Goal: Transaction & Acquisition: Book appointment/travel/reservation

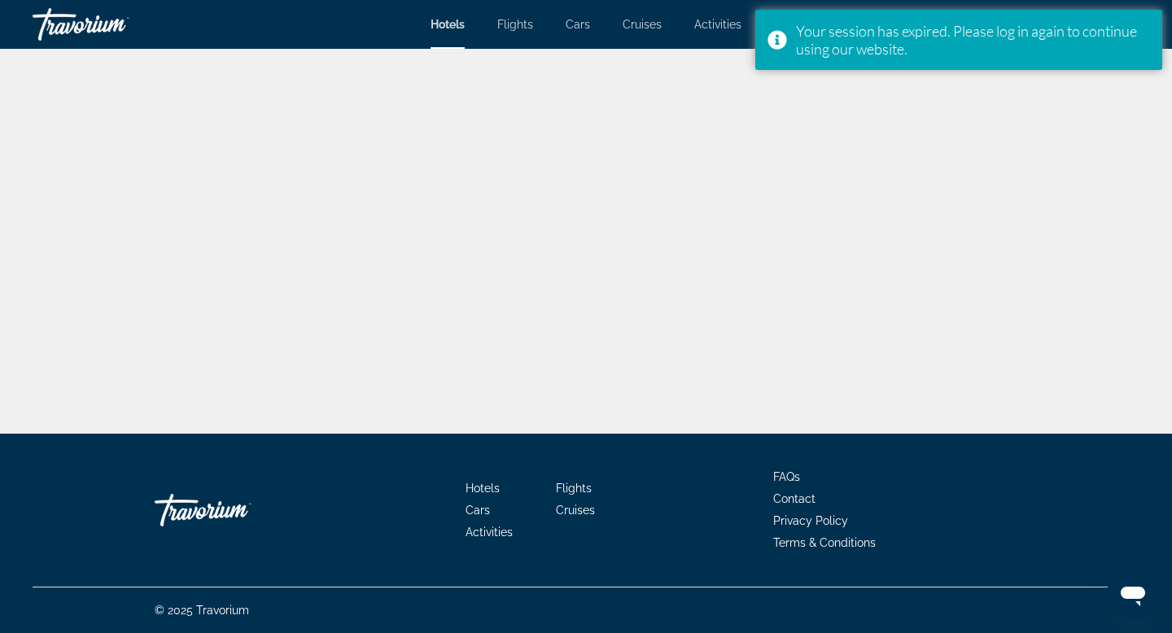
click at [1104, 78] on div "Main content" at bounding box center [586, 217] width 1172 height 434
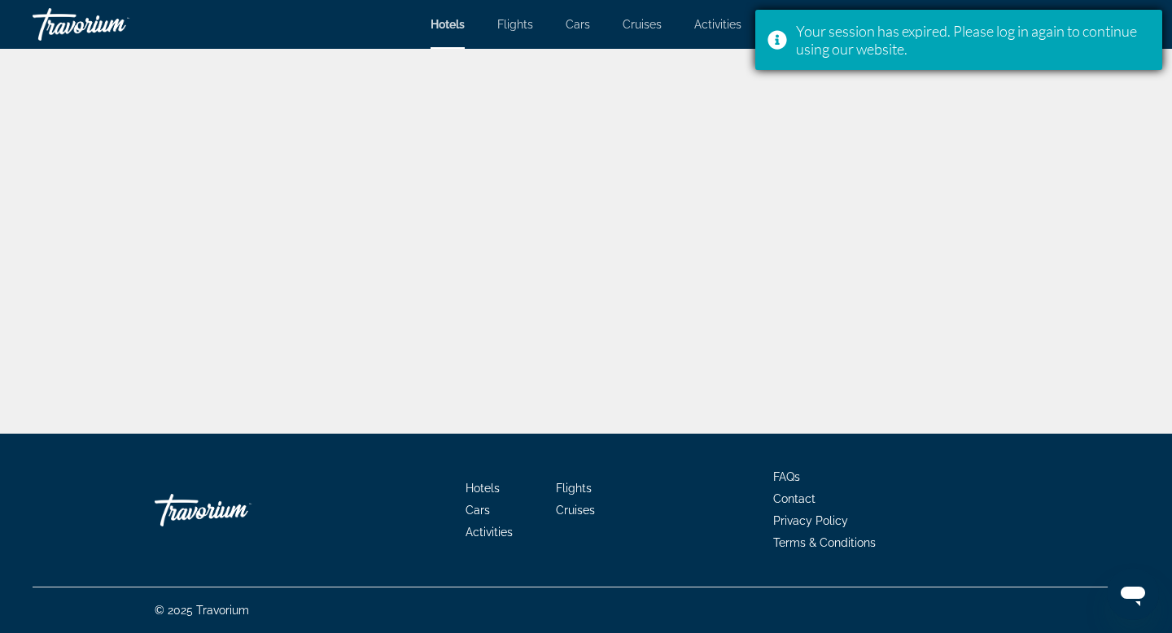
click at [920, 44] on div "Your session has expired. Please log in again to continue using our website." at bounding box center [973, 40] width 354 height 36
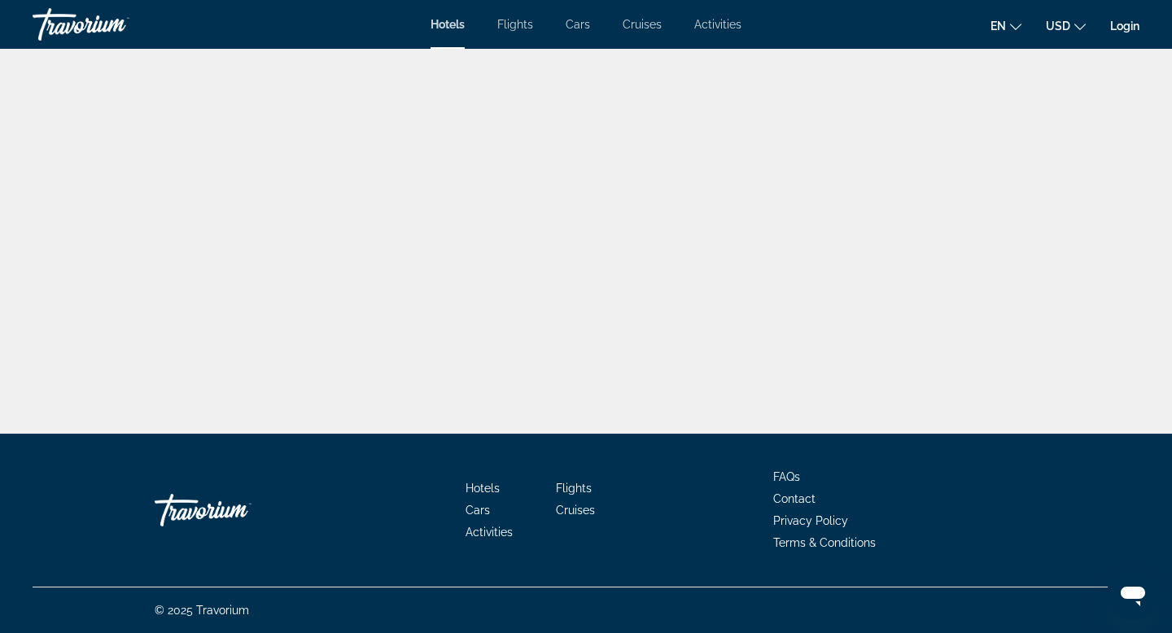
click at [1126, 32] on link "Login" at bounding box center [1124, 26] width 29 height 13
click at [1119, 24] on link "Login" at bounding box center [1124, 26] width 29 height 13
click at [1119, 26] on link "Login" at bounding box center [1124, 26] width 29 height 13
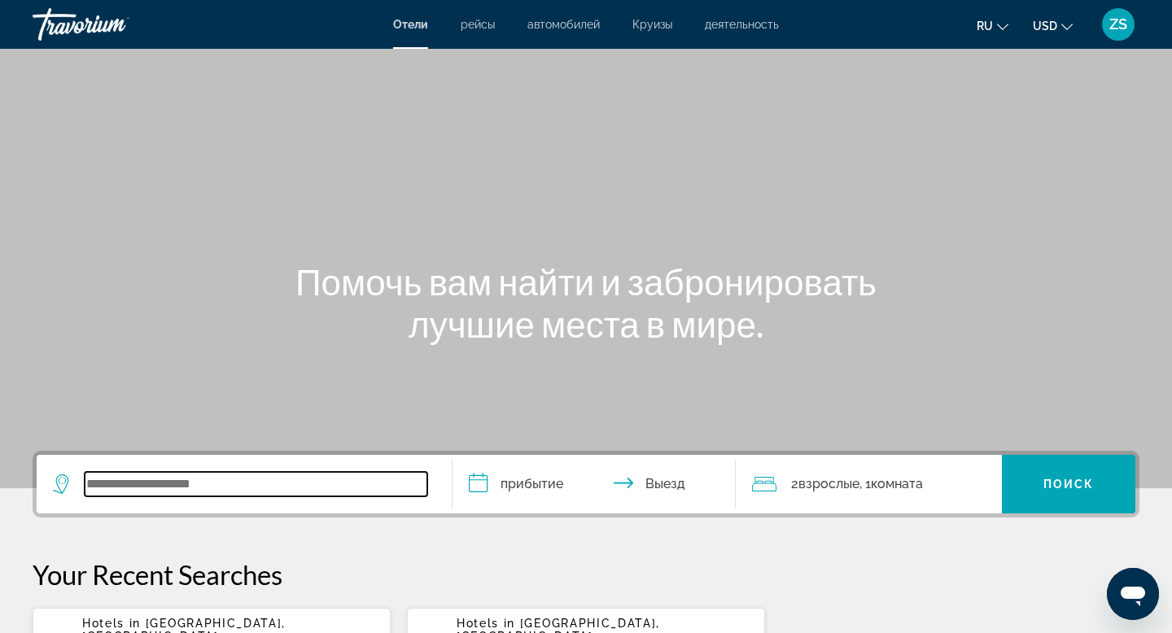
click at [207, 481] on input "Search widget" at bounding box center [256, 484] width 343 height 24
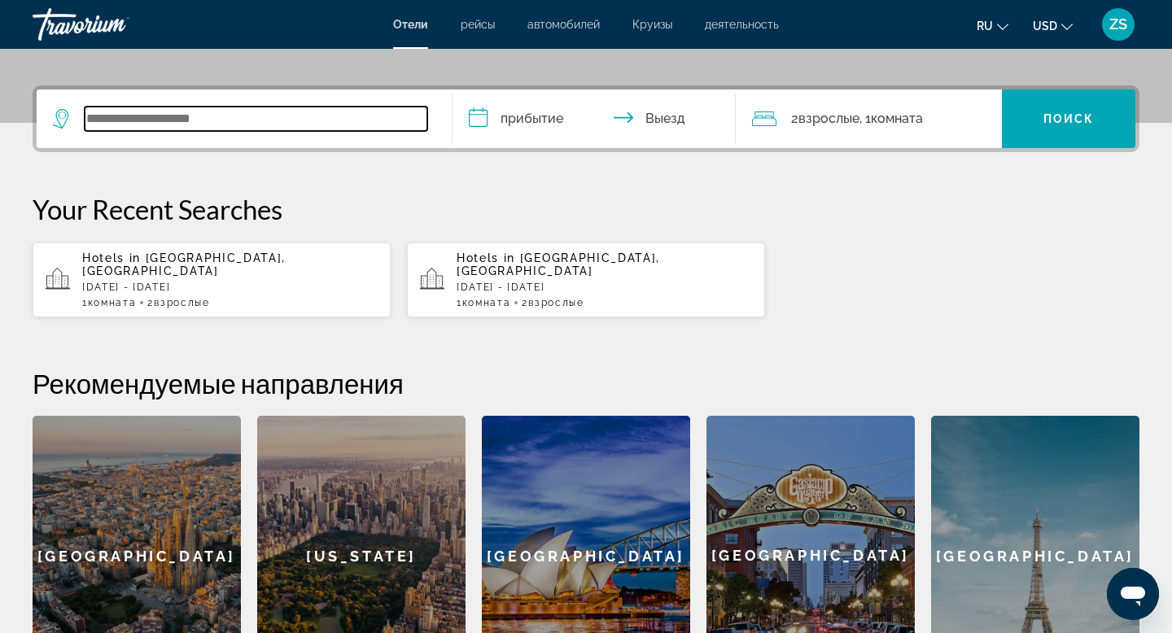
scroll to position [398, 0]
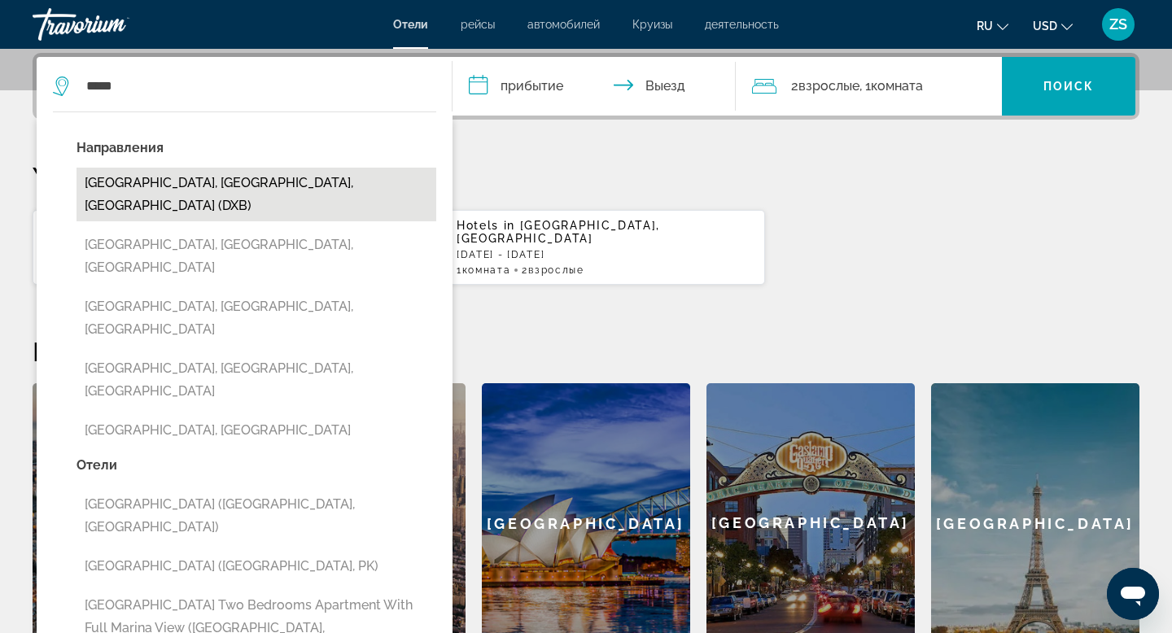
click at [352, 177] on button "[GEOGRAPHIC_DATA], [GEOGRAPHIC_DATA], [GEOGRAPHIC_DATA] (DXB)" at bounding box center [257, 195] width 360 height 54
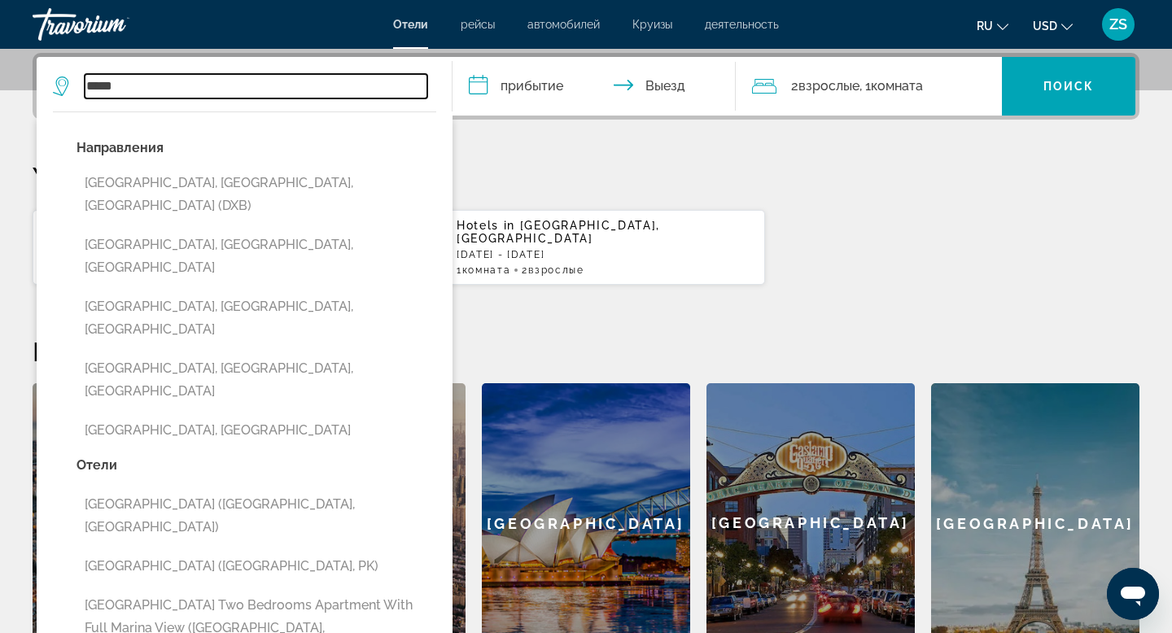
type input "**********"
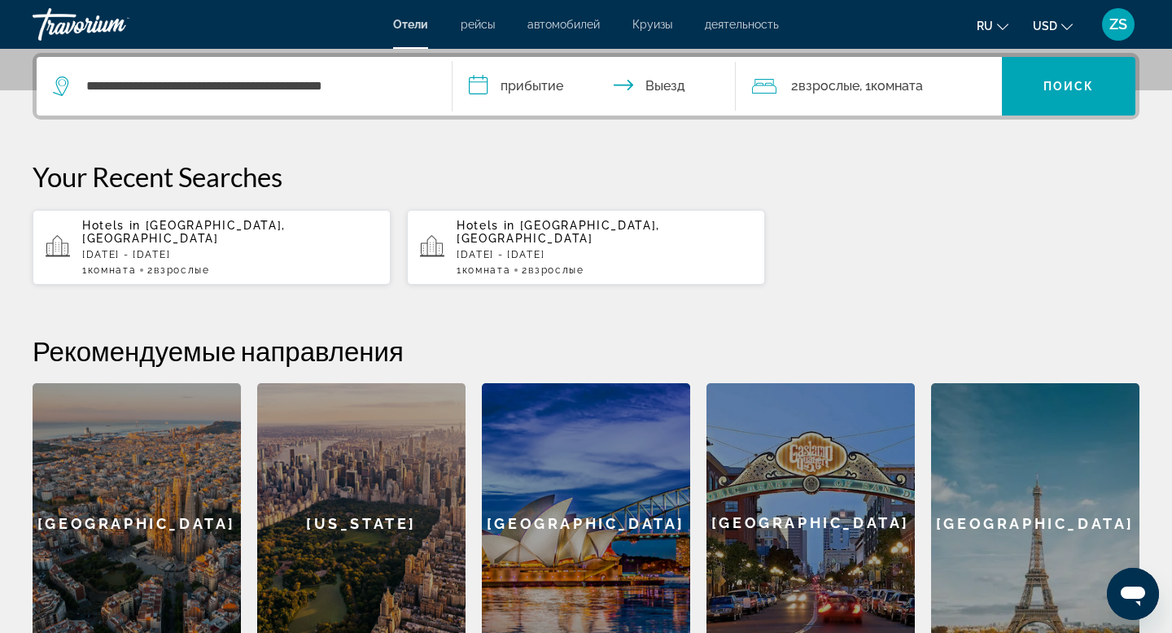
click at [536, 94] on input "**********" at bounding box center [598, 88] width 290 height 63
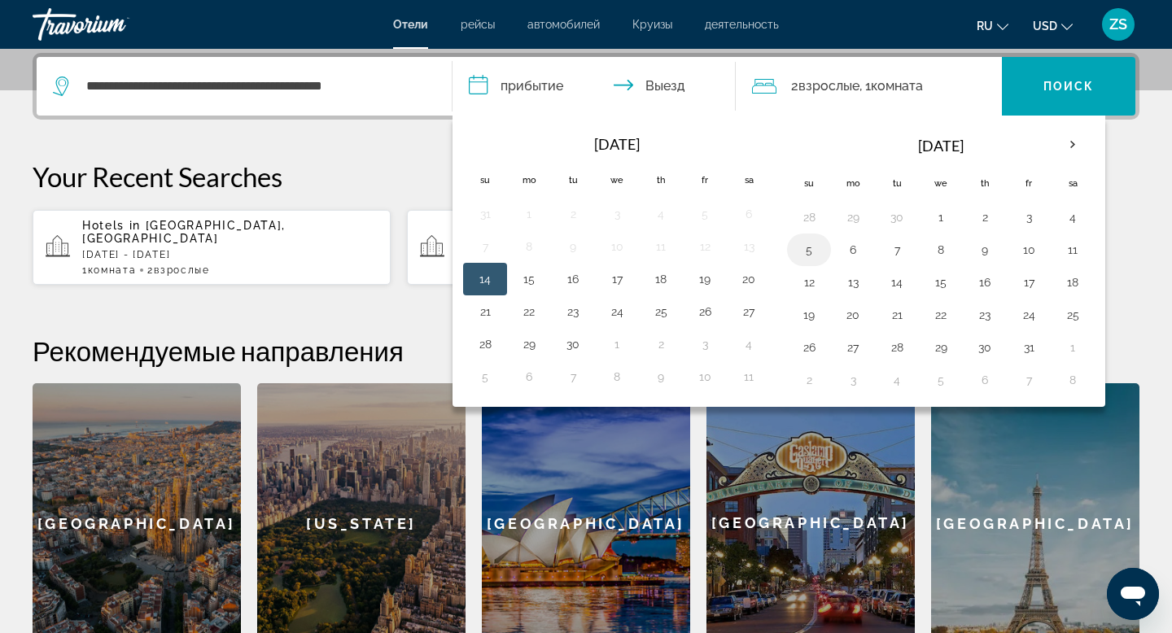
click at [803, 257] on button "5" at bounding box center [809, 249] width 26 height 23
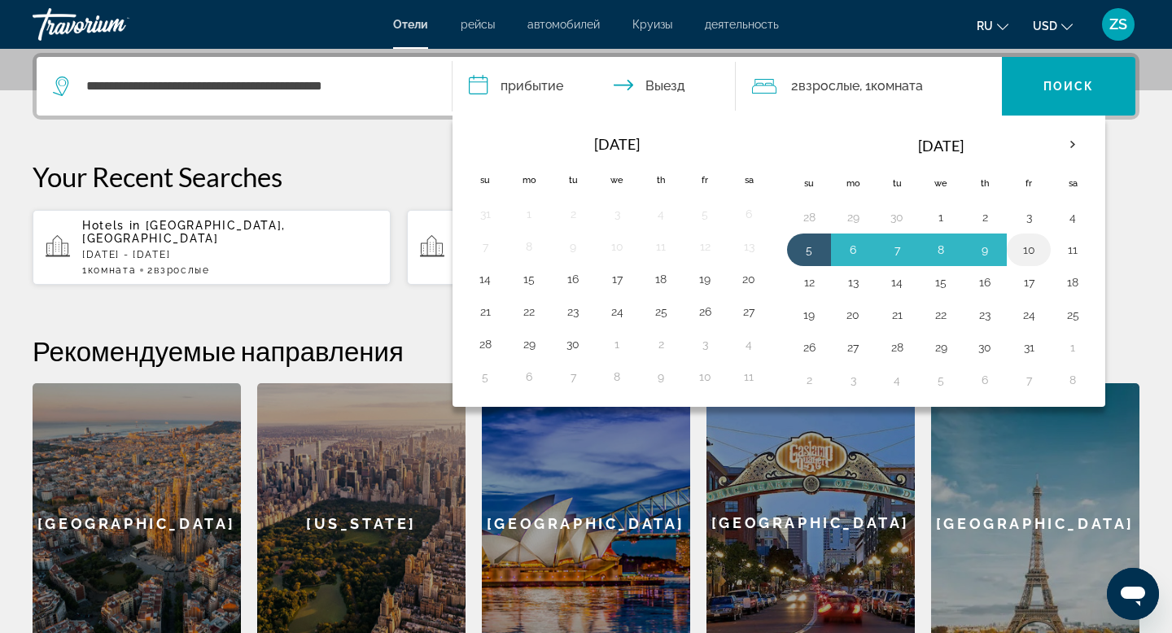
click at [1038, 243] on button "10" at bounding box center [1029, 249] width 26 height 23
type input "**********"
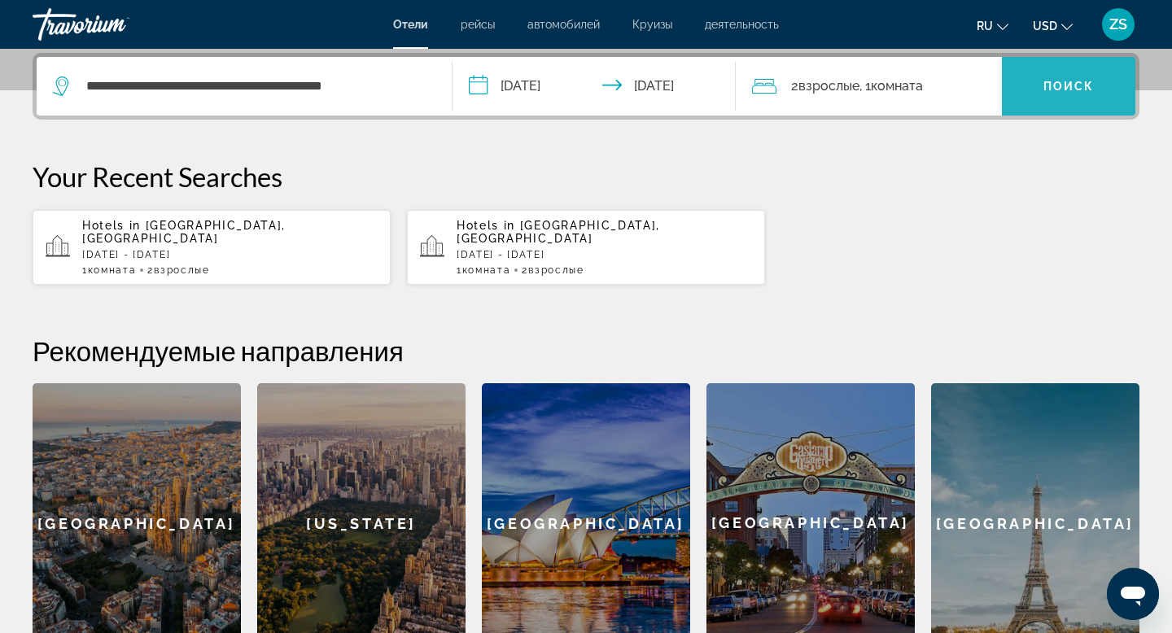
click at [1073, 93] on span "Search widget" at bounding box center [1068, 86] width 133 height 39
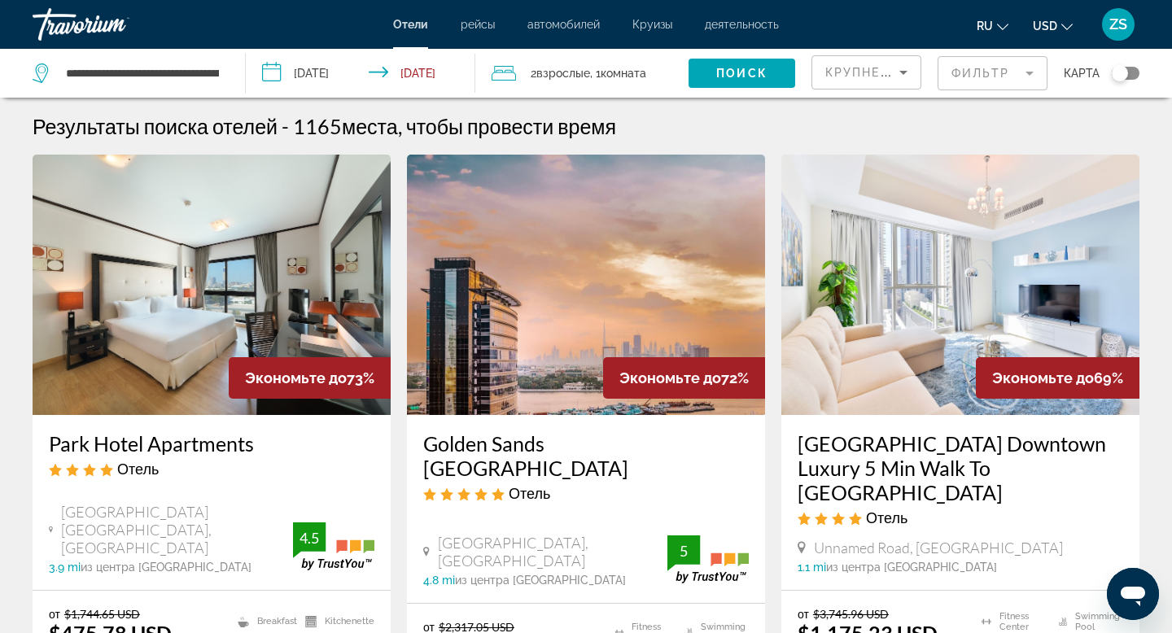
click at [1017, 75] on mat-form-field "Фильтр" at bounding box center [993, 73] width 110 height 34
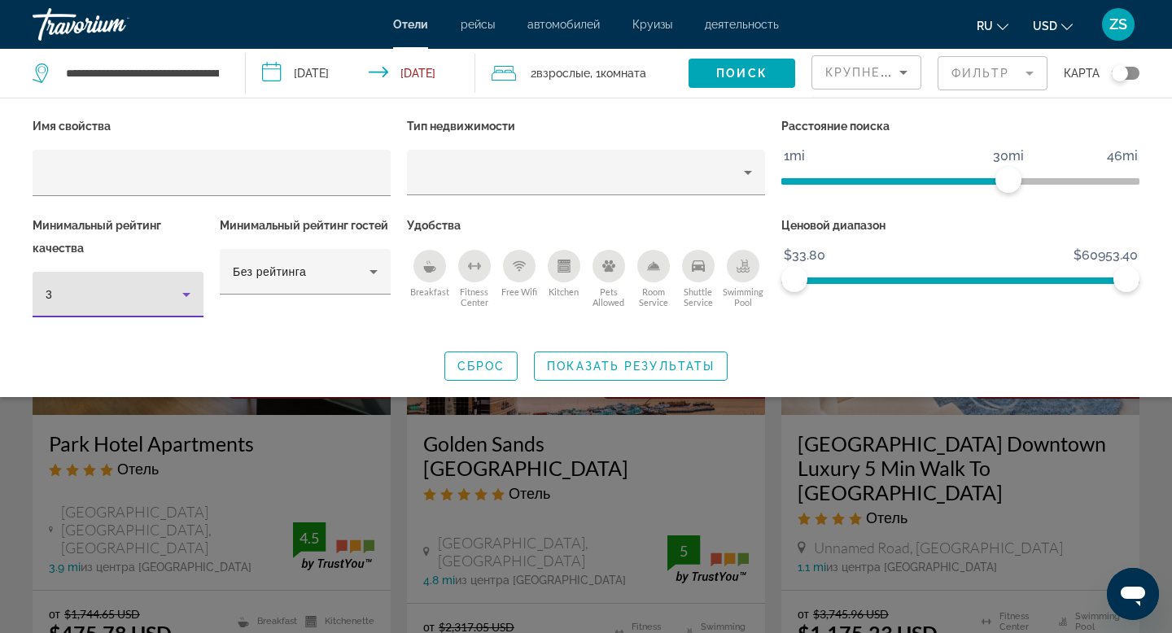
click at [190, 291] on icon "Hotel Filters" at bounding box center [187, 295] width 20 height 20
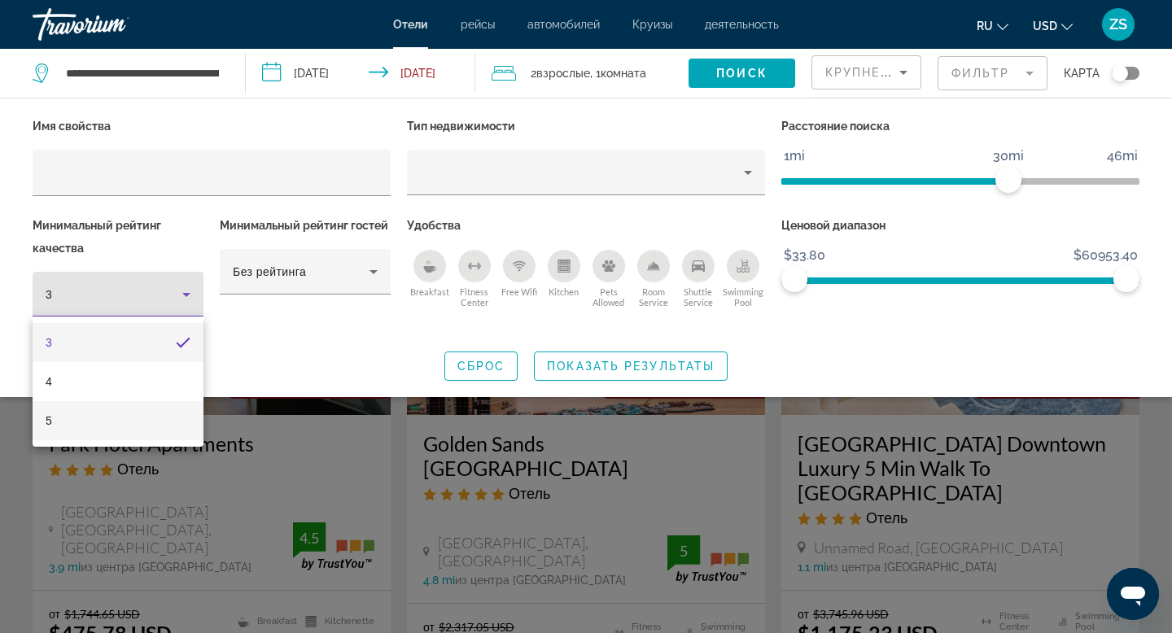
click at [158, 418] on mat-option "5" at bounding box center [118, 420] width 171 height 39
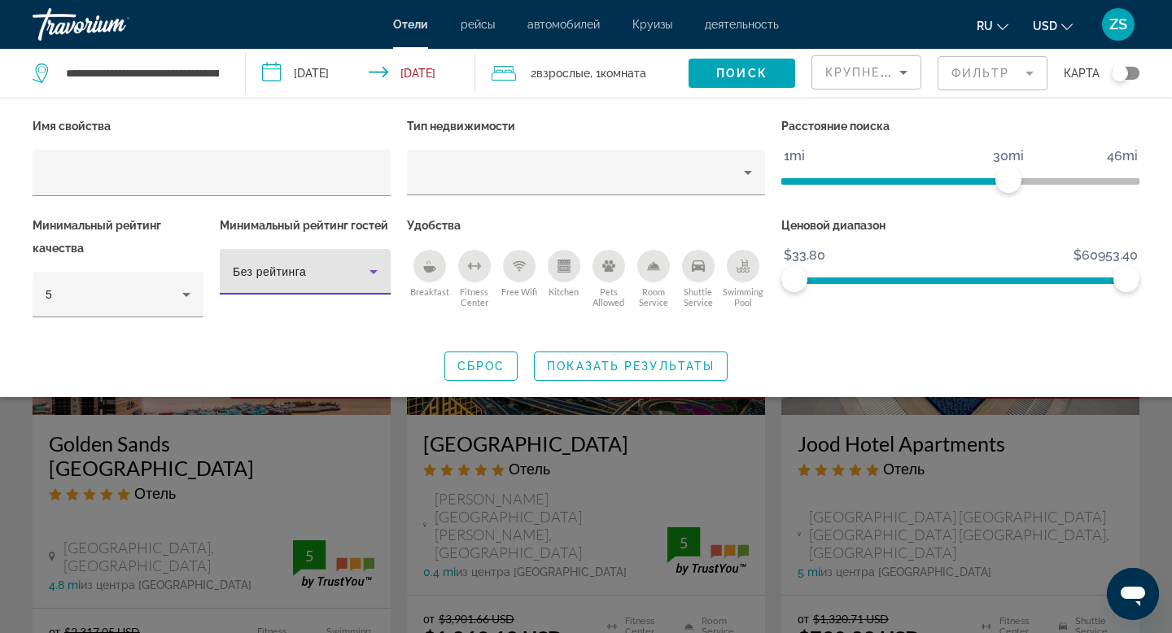
click at [373, 271] on icon "Hotel Filters" at bounding box center [374, 272] width 8 height 4
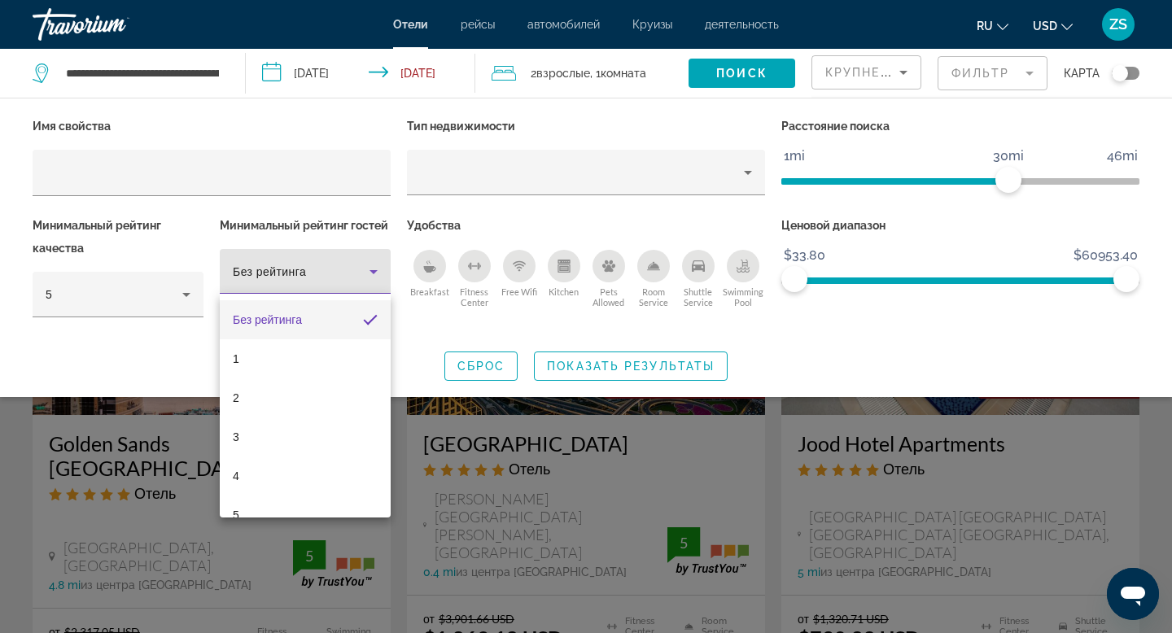
click at [434, 274] on div at bounding box center [586, 316] width 1172 height 633
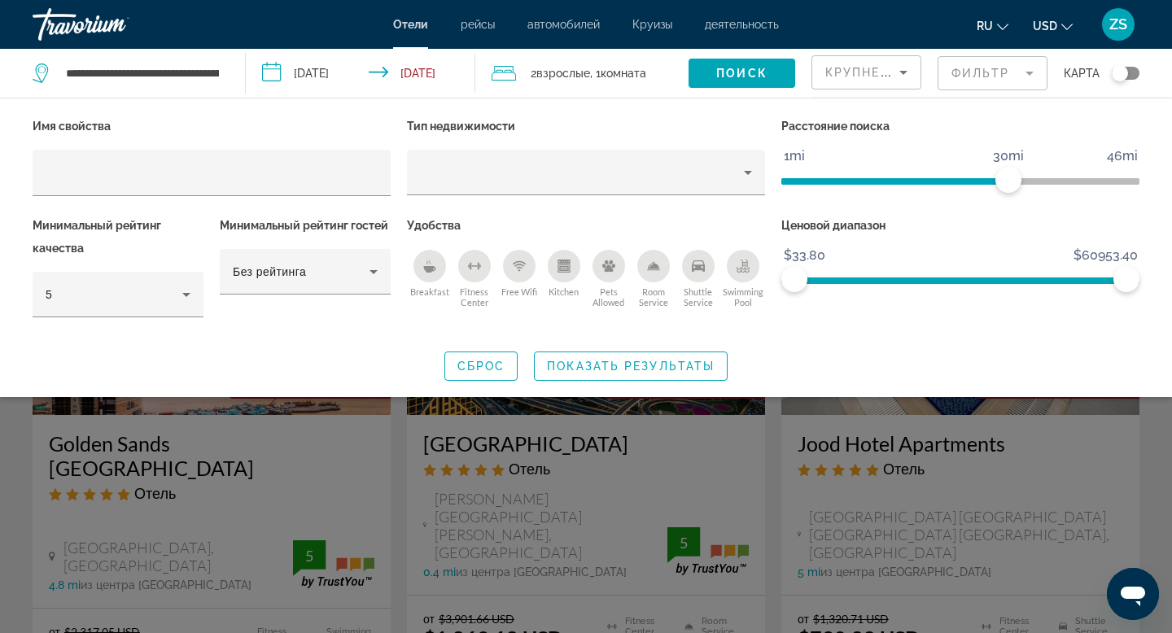
click at [434, 274] on div "Breakfast" at bounding box center [430, 266] width 33 height 33
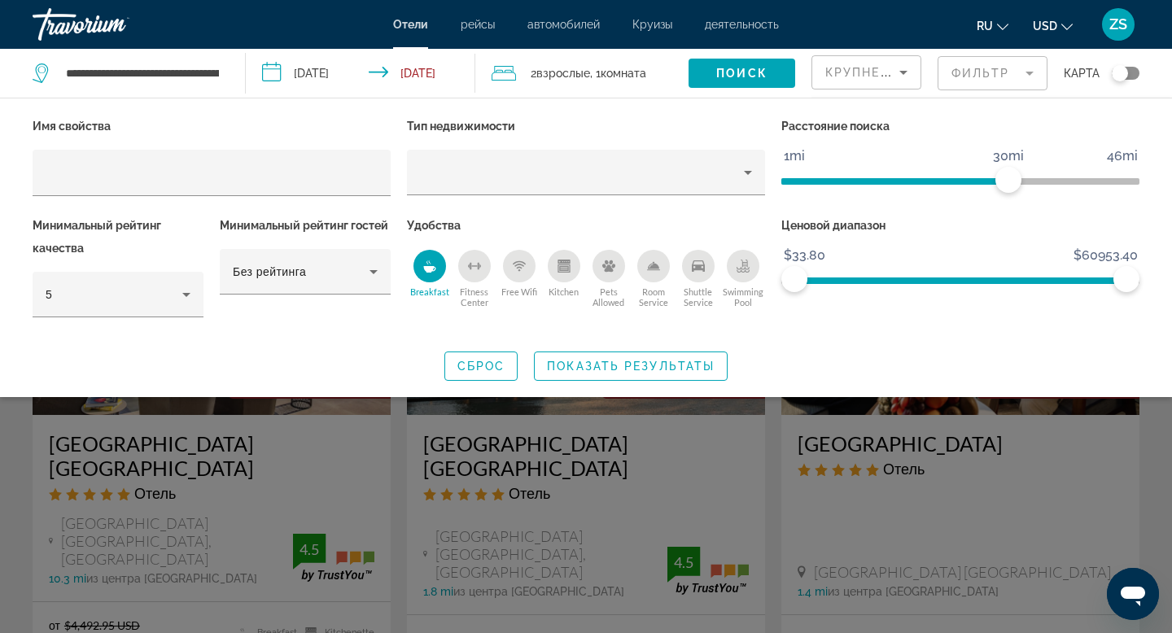
click at [519, 270] on icon "Free Wifi" at bounding box center [519, 266] width 13 height 13
click at [655, 273] on div "Room Service" at bounding box center [653, 266] width 33 height 33
click at [758, 260] on div "Swimming Pool" at bounding box center [743, 266] width 33 height 33
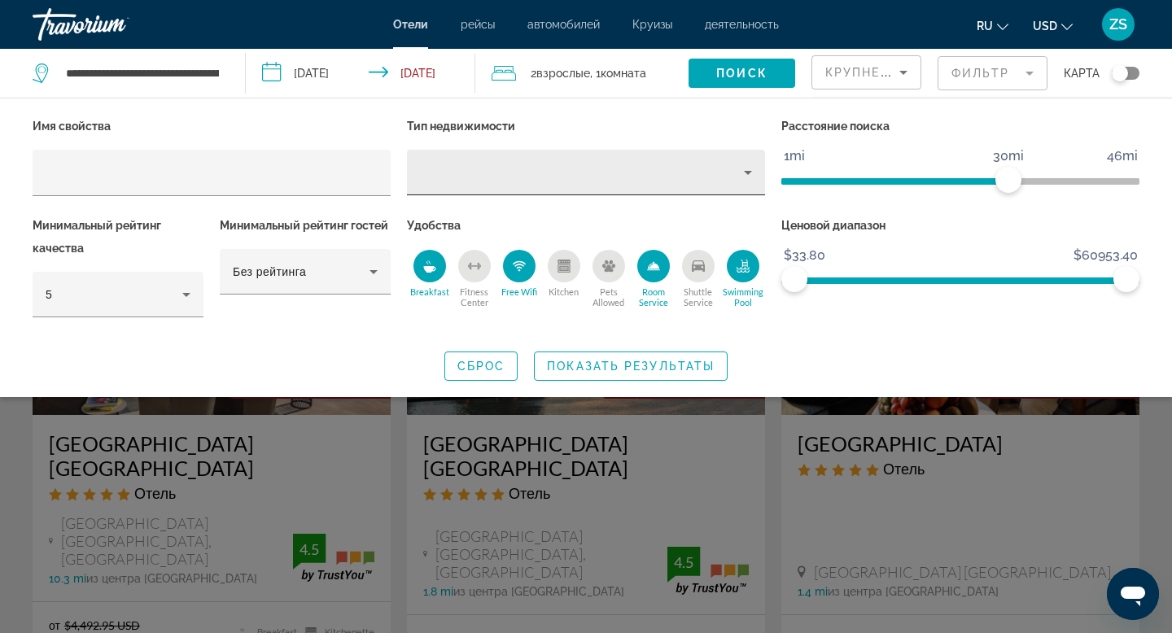
click at [742, 173] on icon "Property type" at bounding box center [748, 173] width 20 height 20
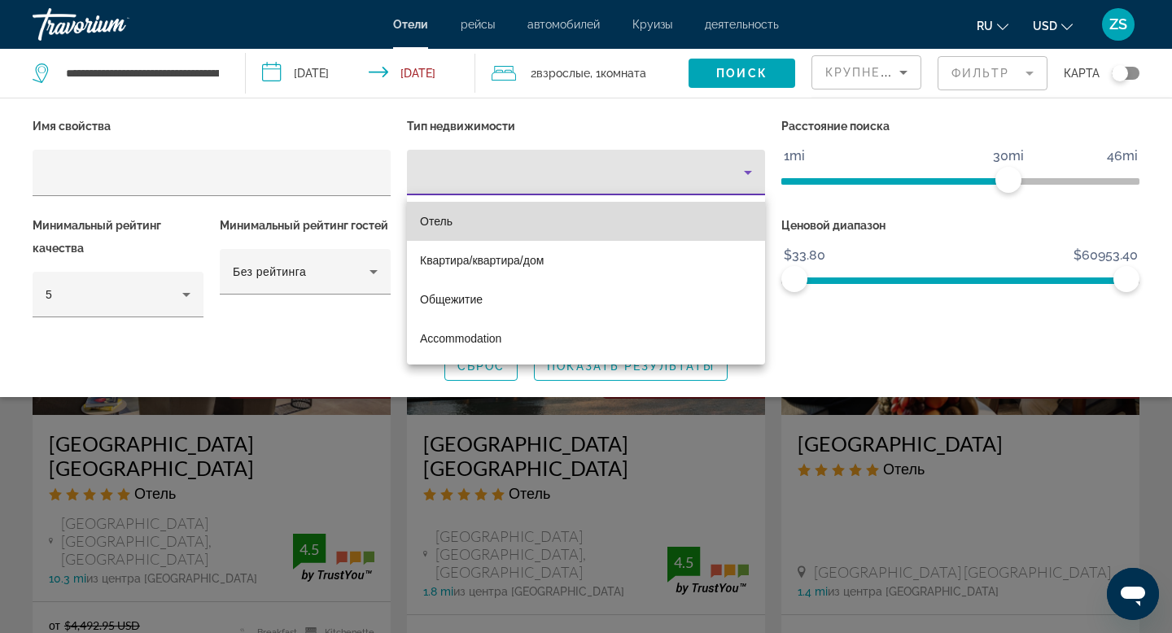
click at [698, 210] on mat-option "Отель" at bounding box center [586, 221] width 358 height 39
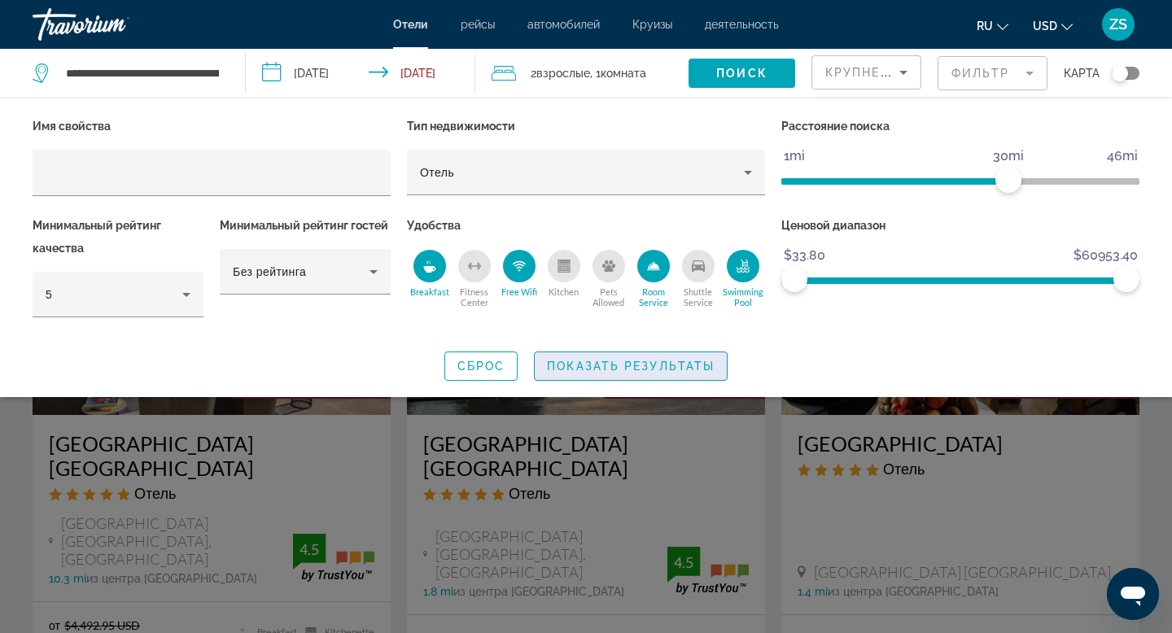
click at [637, 367] on span "Показать результаты" at bounding box center [631, 366] width 168 height 13
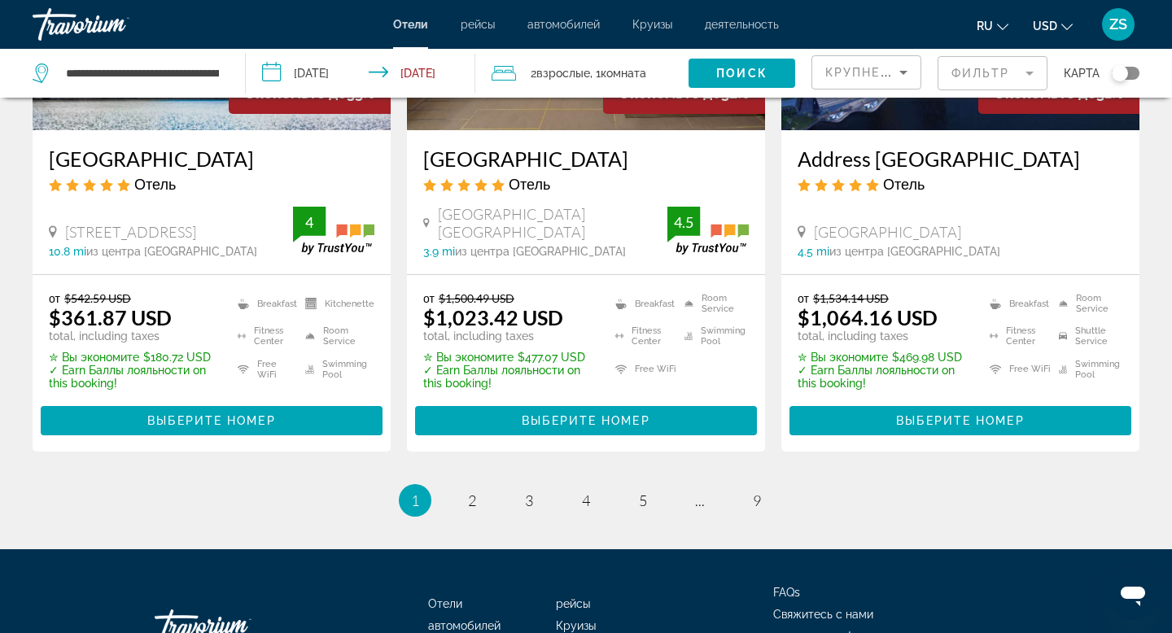
scroll to position [2241, 0]
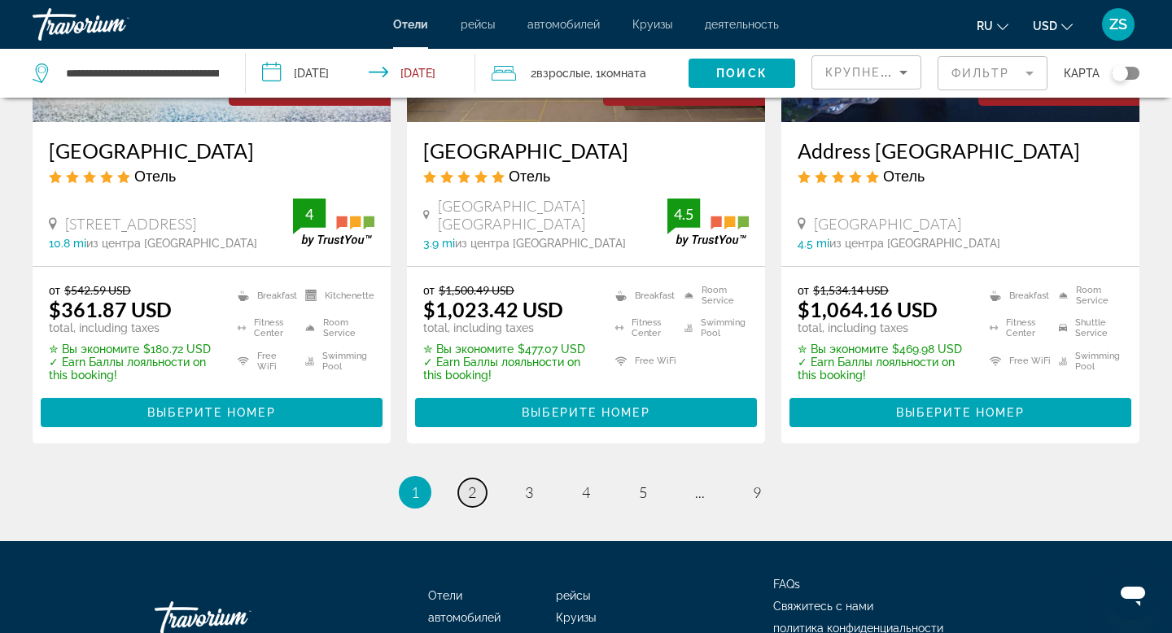
click at [478, 479] on link "page 2" at bounding box center [472, 493] width 28 height 28
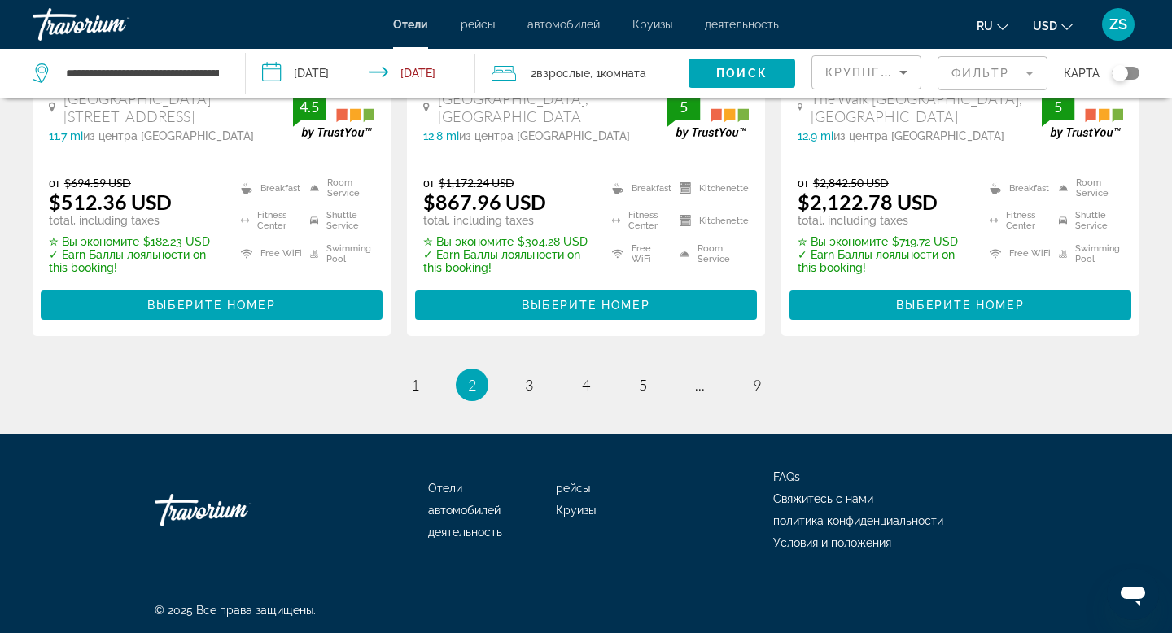
scroll to position [2301, 0]
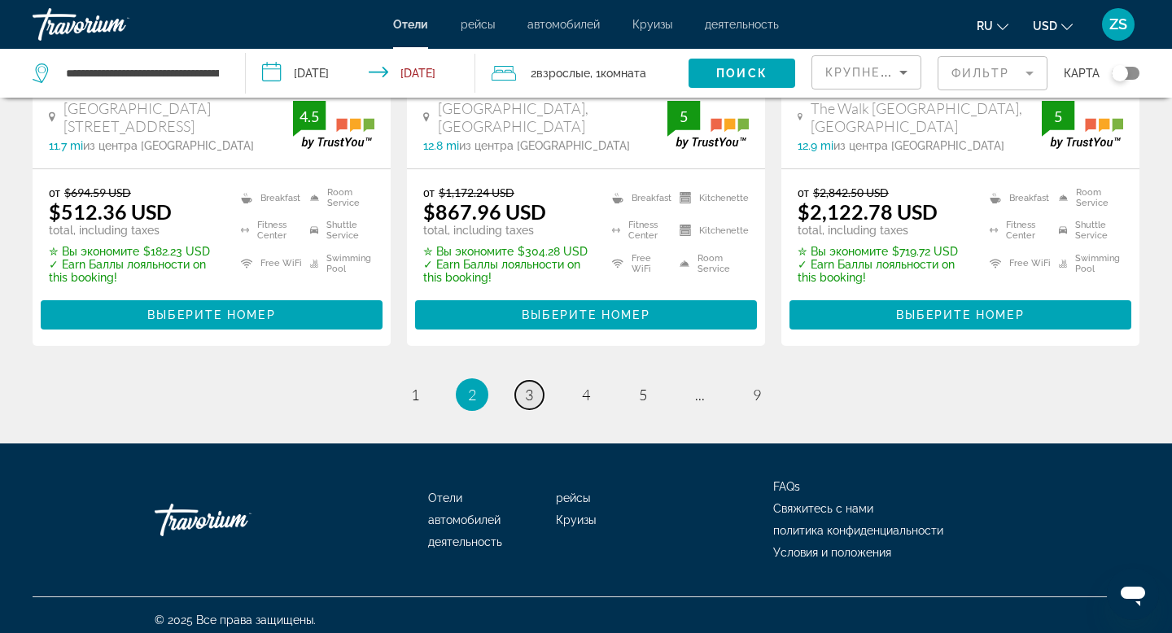
click at [525, 404] on span "3" at bounding box center [529, 395] width 8 height 18
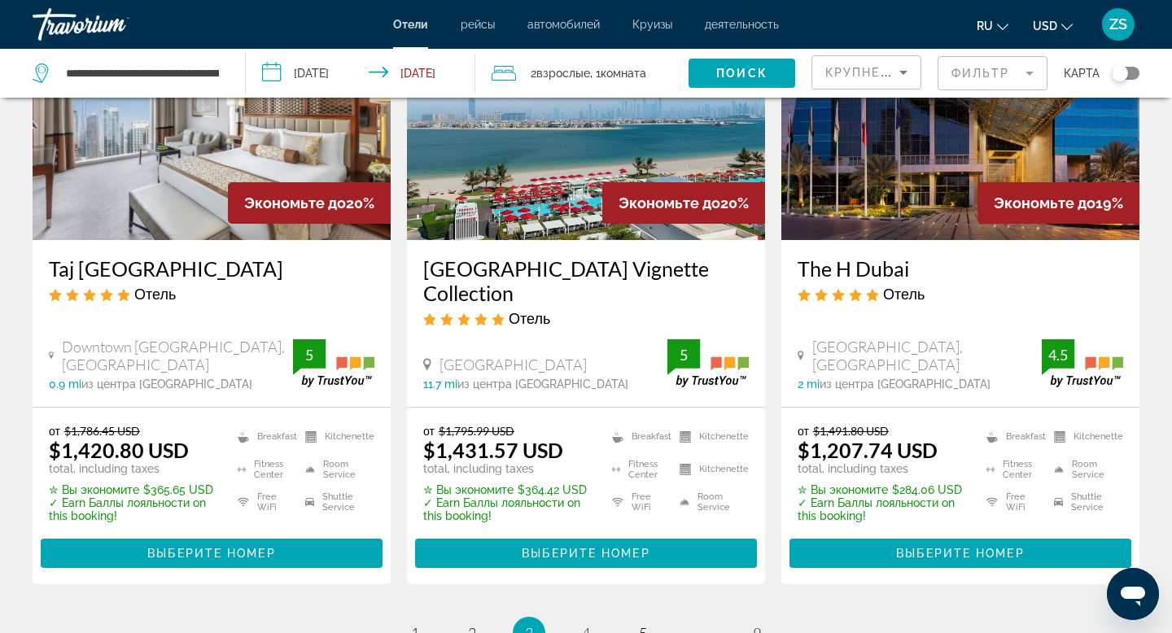
scroll to position [2076, 0]
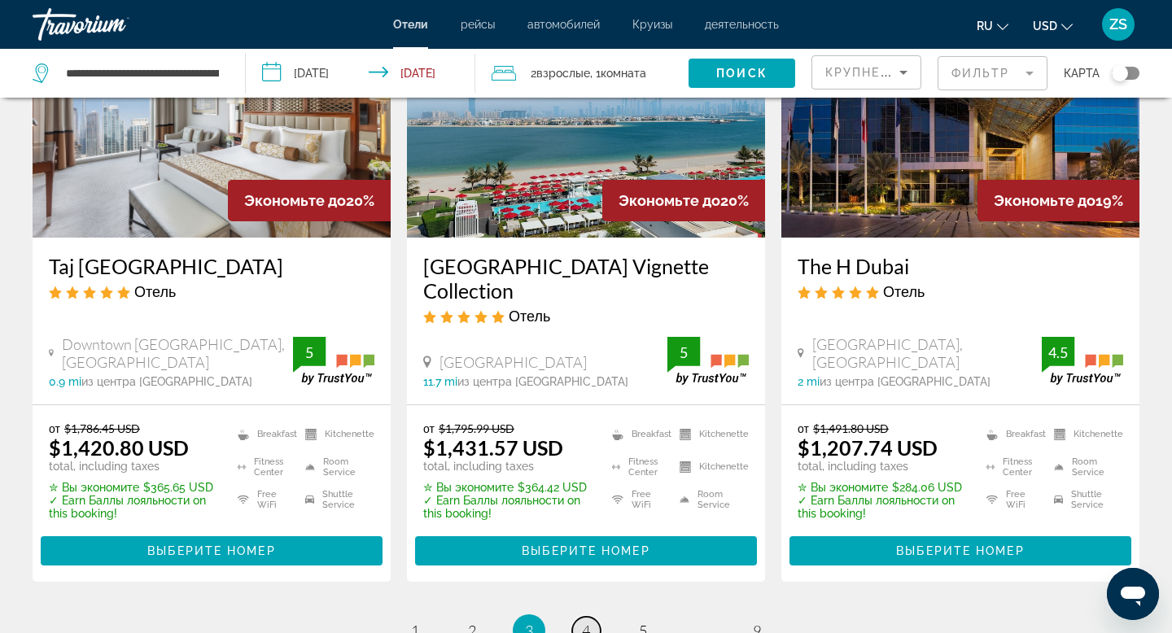
click at [589, 622] on span "4" at bounding box center [586, 631] width 8 height 18
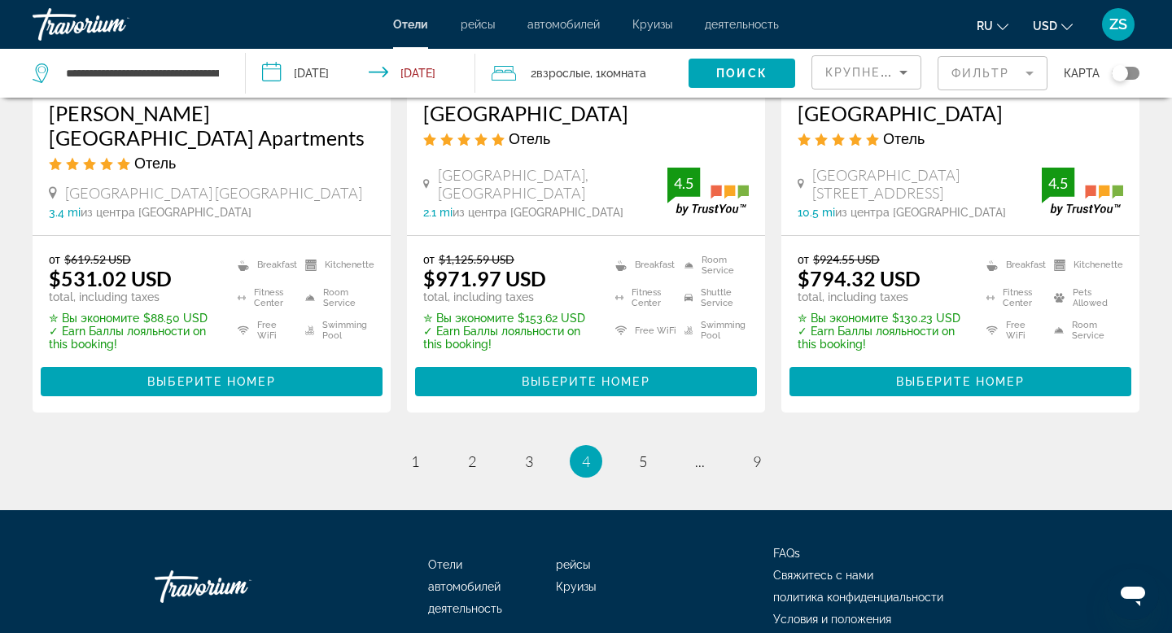
scroll to position [2266, 0]
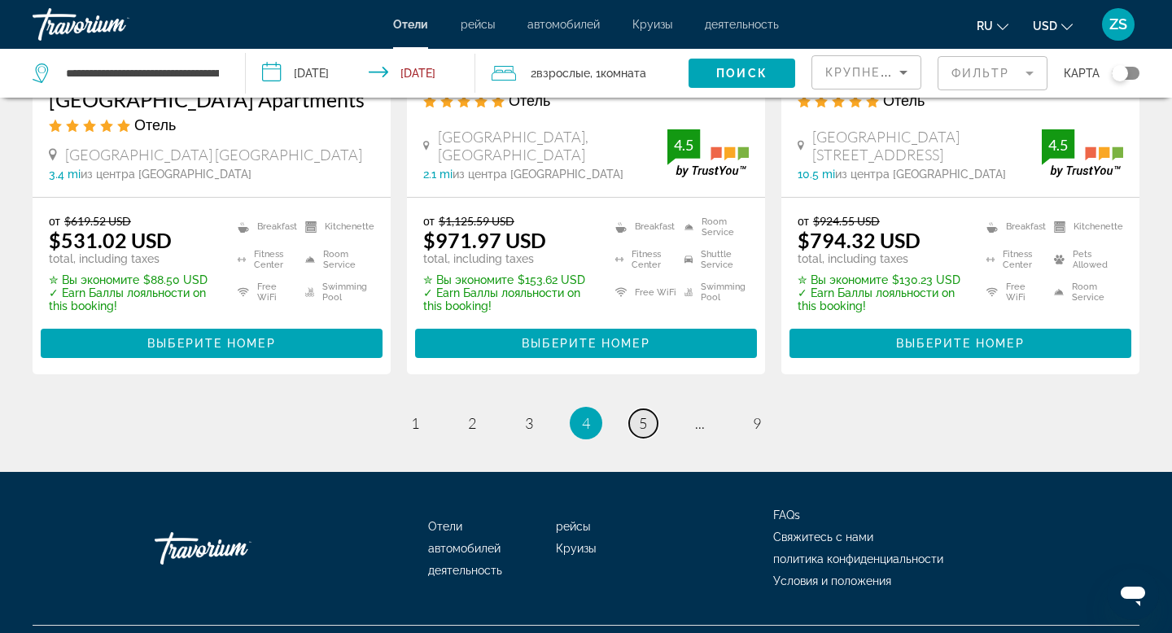
click at [636, 409] on link "page 5" at bounding box center [643, 423] width 28 height 28
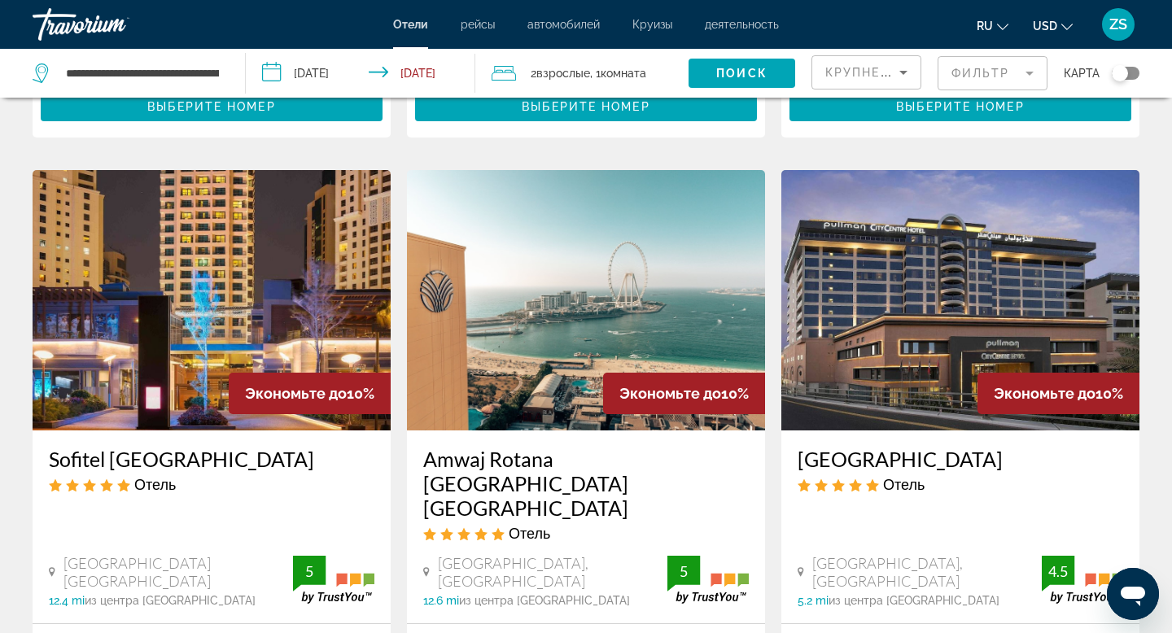
scroll to position [2352, 0]
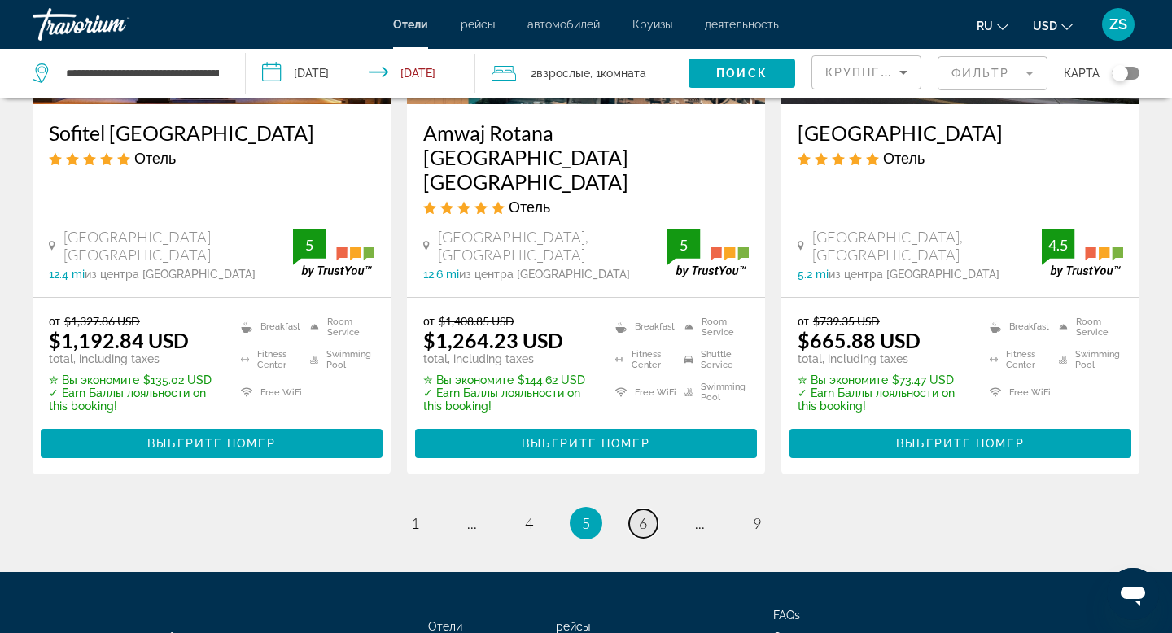
click at [637, 510] on link "page 6" at bounding box center [643, 524] width 28 height 28
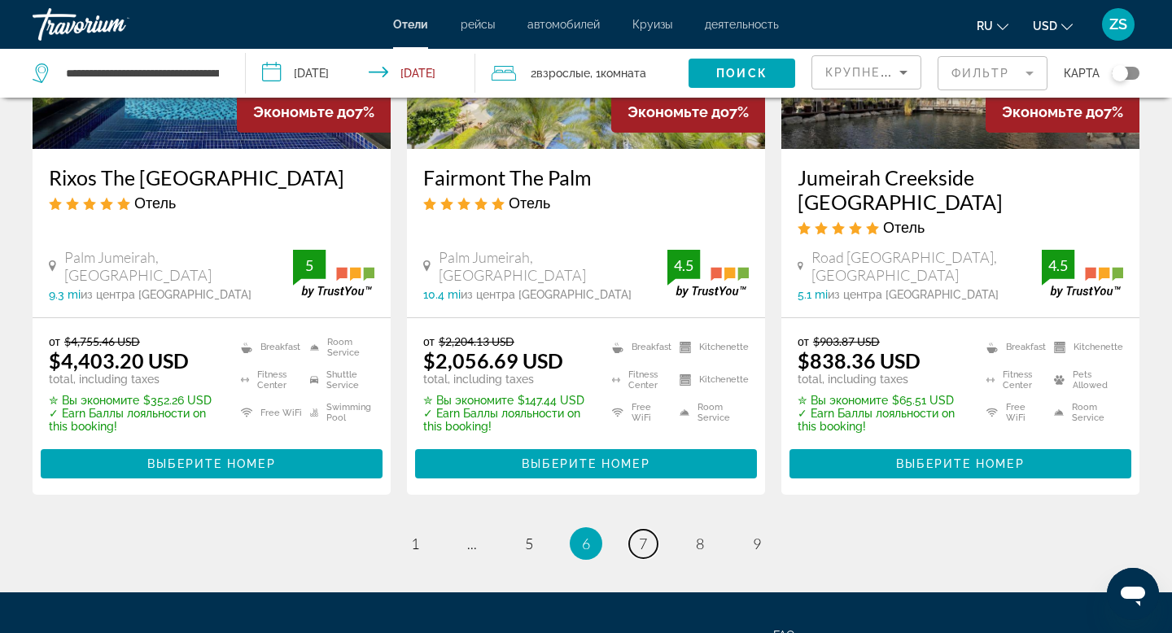
scroll to position [2315, 0]
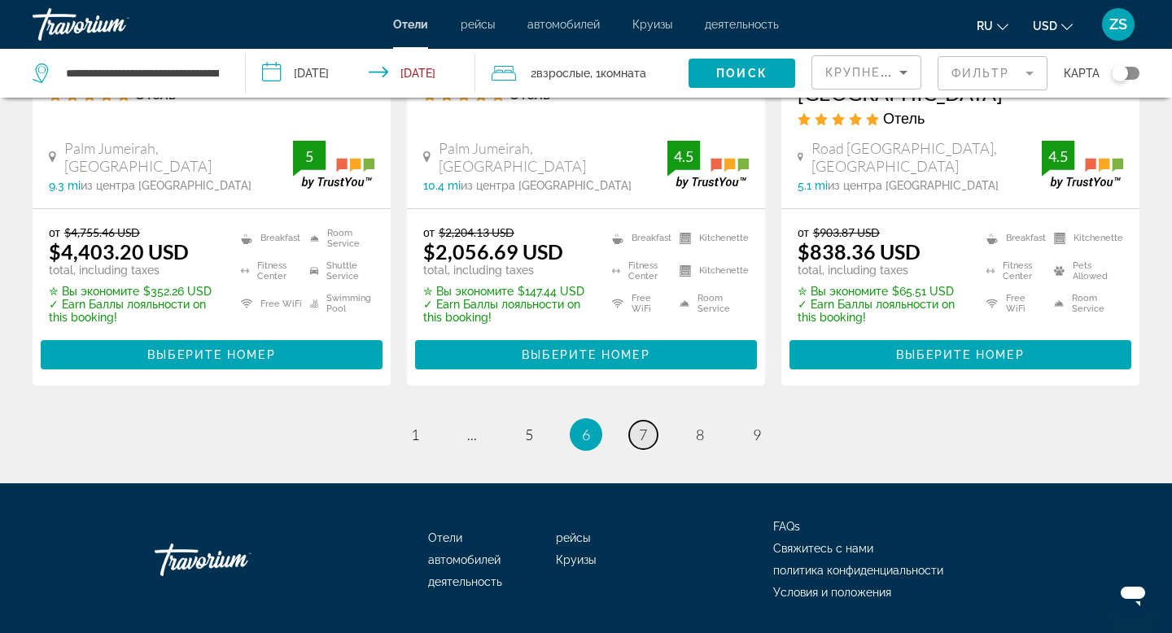
click at [636, 421] on link "page 7" at bounding box center [643, 435] width 28 height 28
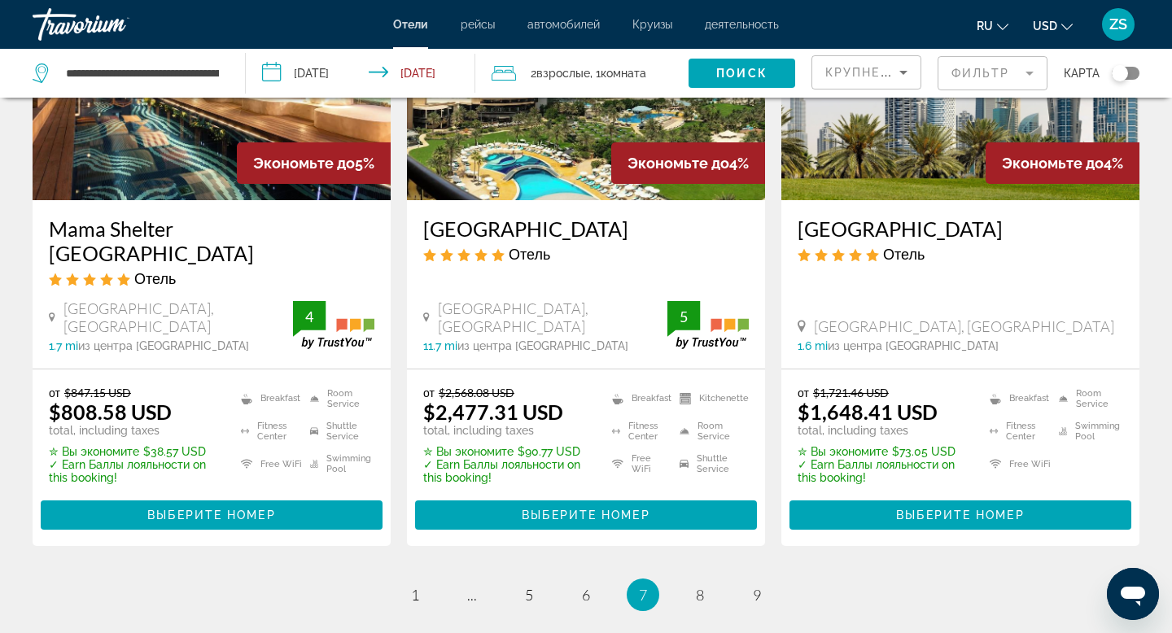
scroll to position [2186, 0]
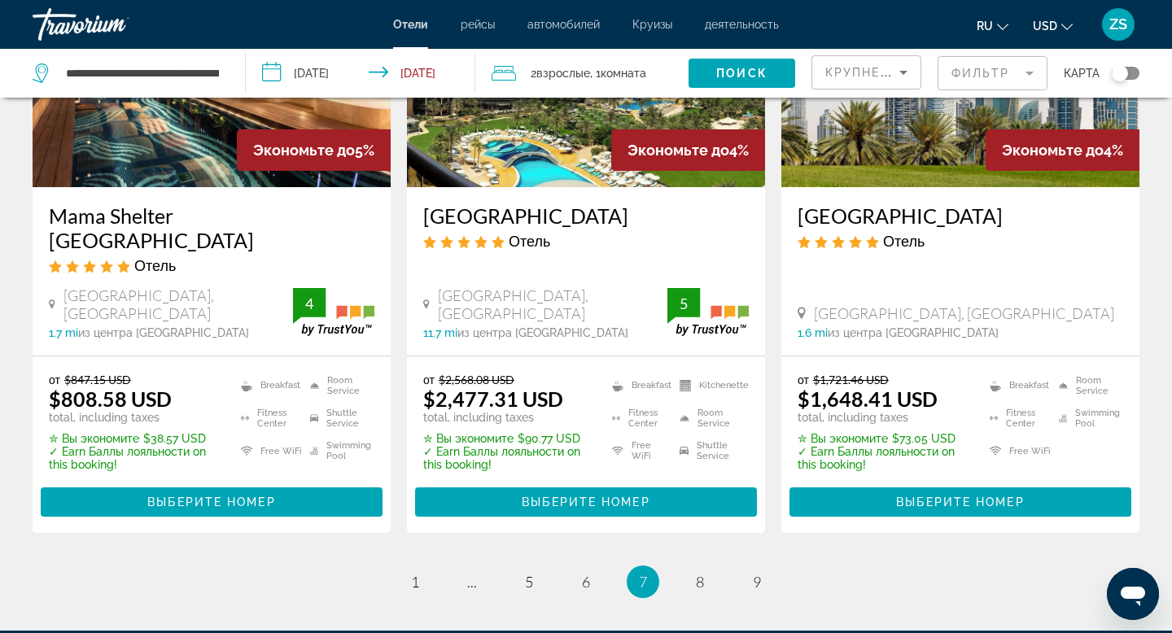
click at [683, 566] on ul "7 / 9 page 1 page ... page 5 page 6 You're on page 7 page 8 page 9" at bounding box center [586, 582] width 1107 height 33
click at [717, 566] on ul "7 / 9 page 1 page ... page 5 page 6 You're on page 7 page 8 page 9" at bounding box center [586, 582] width 1107 height 33
click at [692, 568] on link "page 8" at bounding box center [700, 582] width 28 height 28
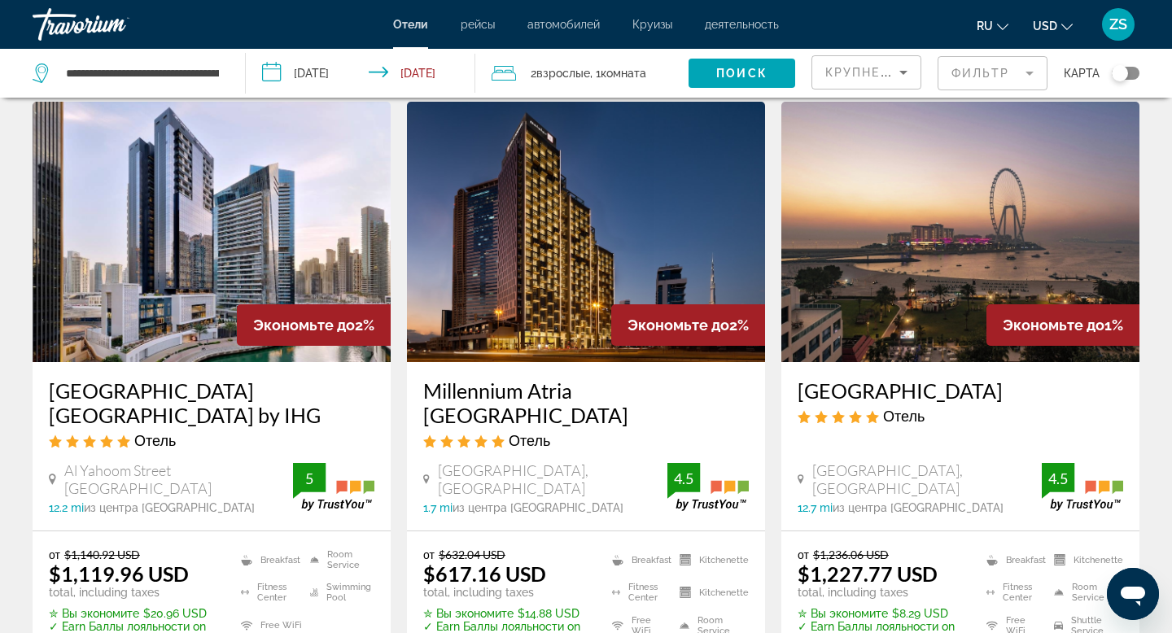
scroll to position [694, 0]
